Goal: Check status: Check status

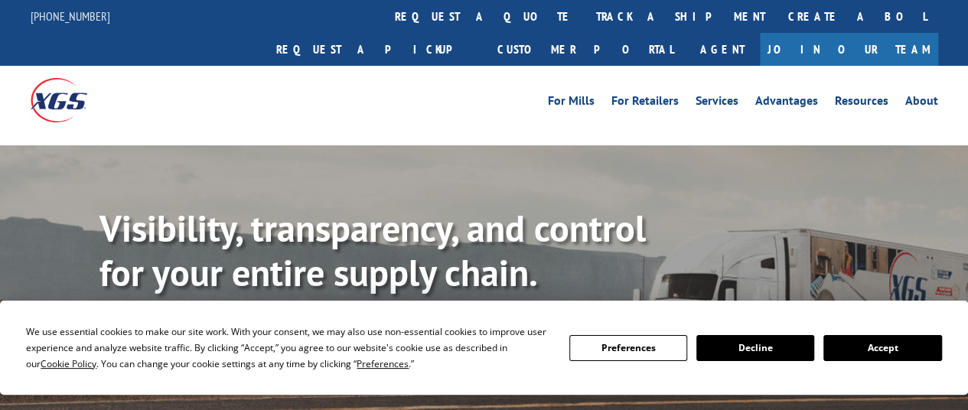
scroll to position [77, 0]
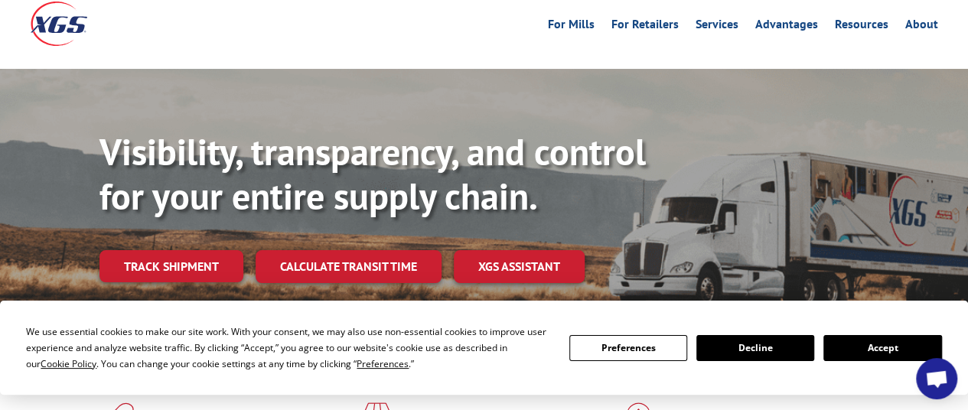
click at [890, 350] on button "Accept" at bounding box center [882, 348] width 118 height 26
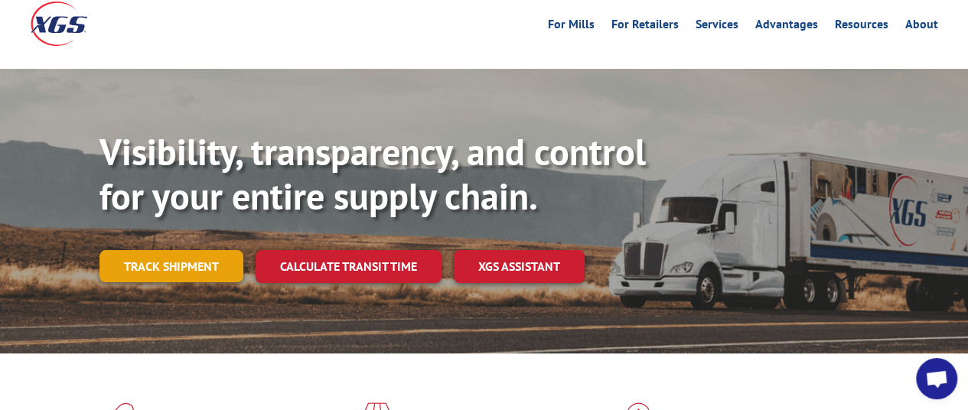
click at [197, 250] on link "Track shipment" at bounding box center [171, 266] width 144 height 32
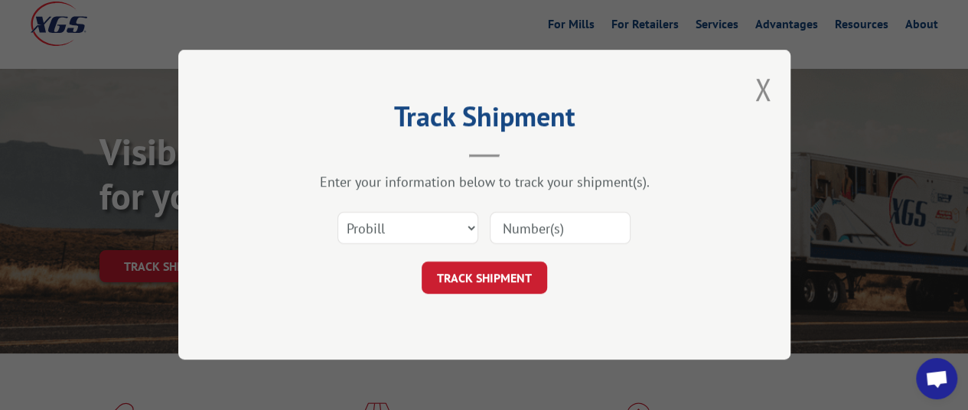
click at [555, 220] on input at bounding box center [560, 229] width 141 height 32
paste input "17001721"
type input "17001721"
click at [494, 273] on button "TRACK SHIPMENT" at bounding box center [484, 278] width 125 height 32
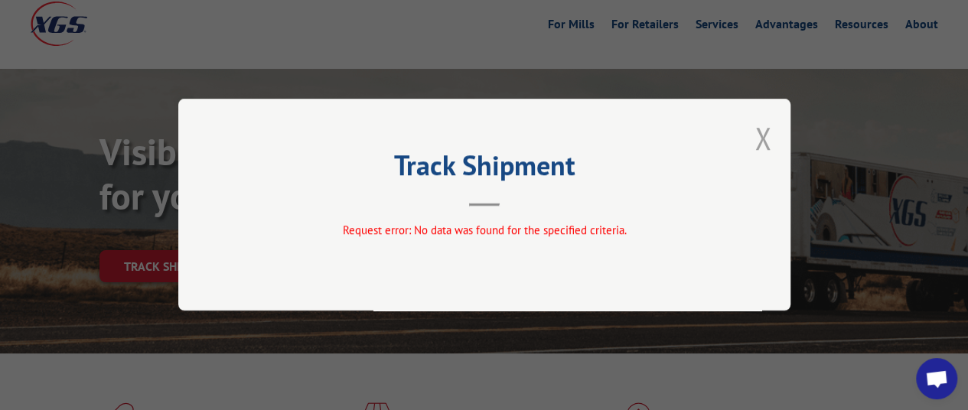
click at [761, 142] on button "Close modal" at bounding box center [762, 138] width 17 height 41
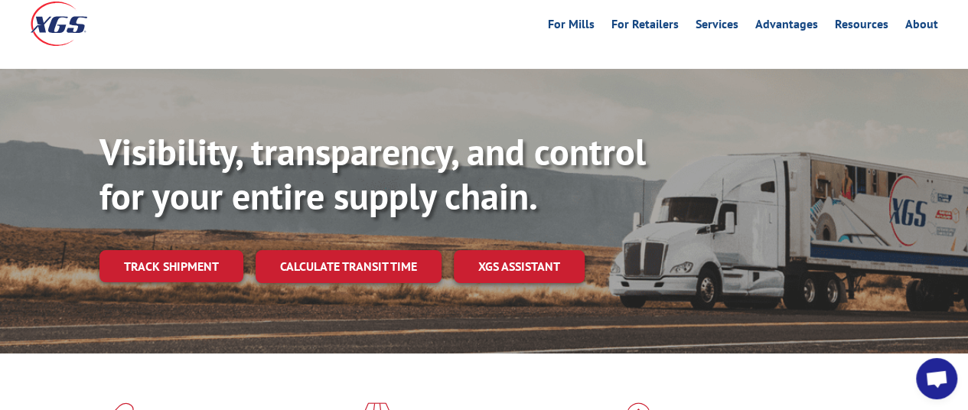
scroll to position [0, 0]
